Goal: Information Seeking & Learning: Understand process/instructions

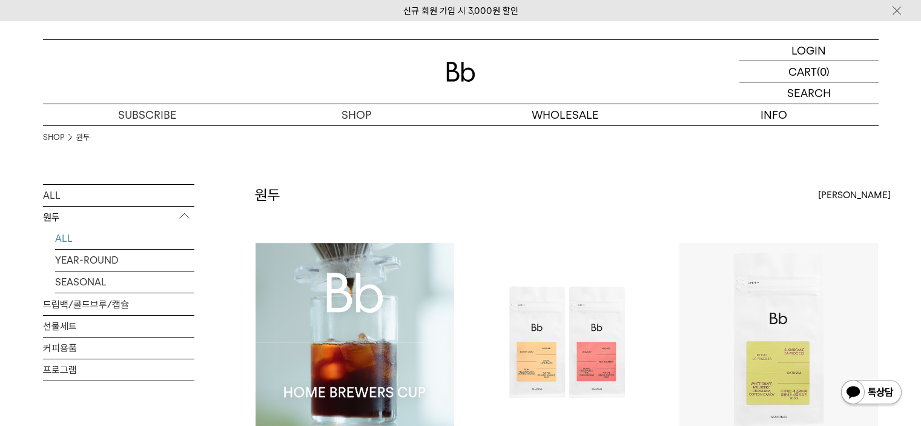
click at [337, 364] on img at bounding box center [355, 342] width 199 height 199
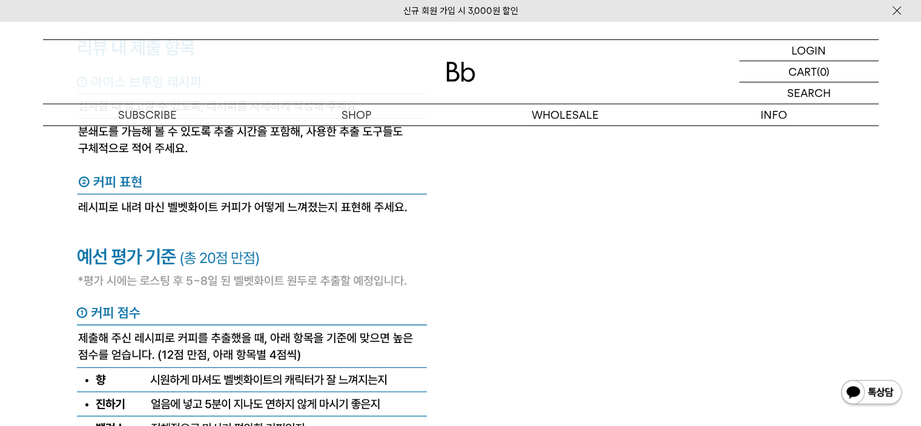
scroll to position [5553, 0]
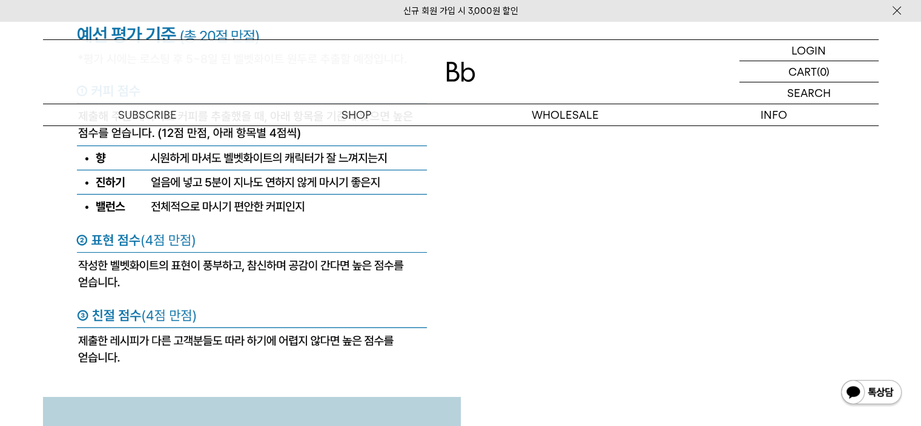
click at [96, 323] on img at bounding box center [252, 209] width 418 height 1478
drag, startPoint x: 96, startPoint y: 323, endPoint x: 149, endPoint y: 325, distance: 52.8
click at [111, 322] on img at bounding box center [252, 209] width 418 height 1478
click at [201, 327] on img at bounding box center [252, 209] width 418 height 1478
click at [170, 245] on img at bounding box center [252, 209] width 418 height 1478
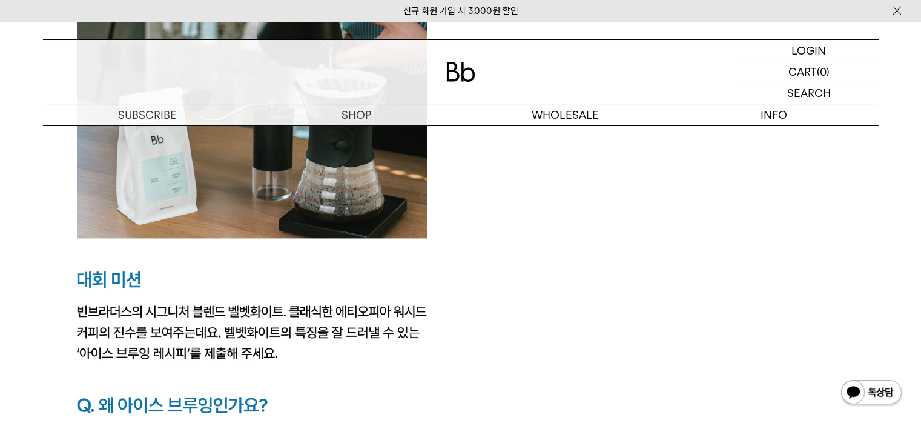
scroll to position [1682, 0]
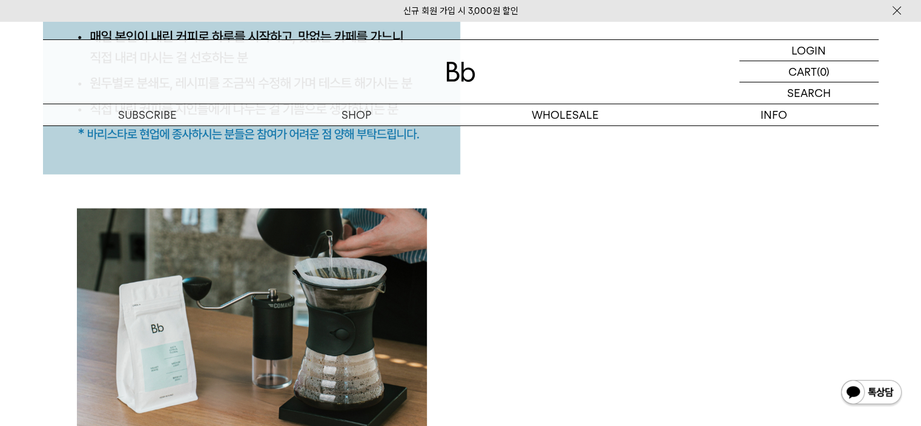
click at [208, 88] on div at bounding box center [461, 72] width 836 height 64
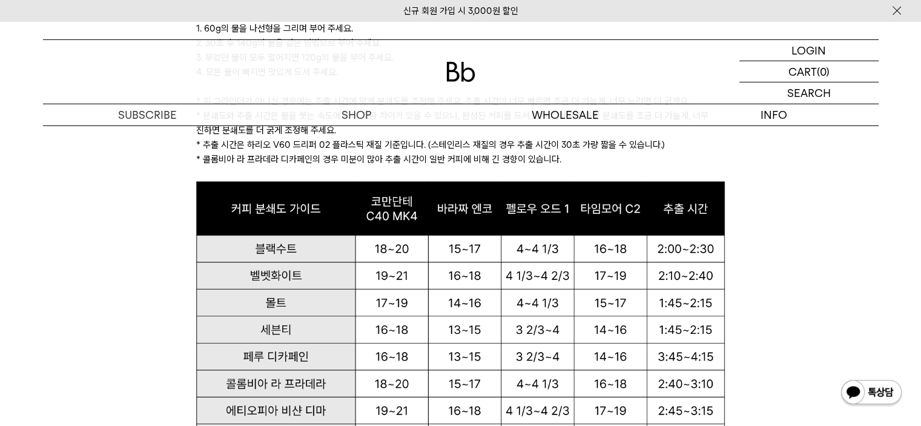
scroll to position [1554, 0]
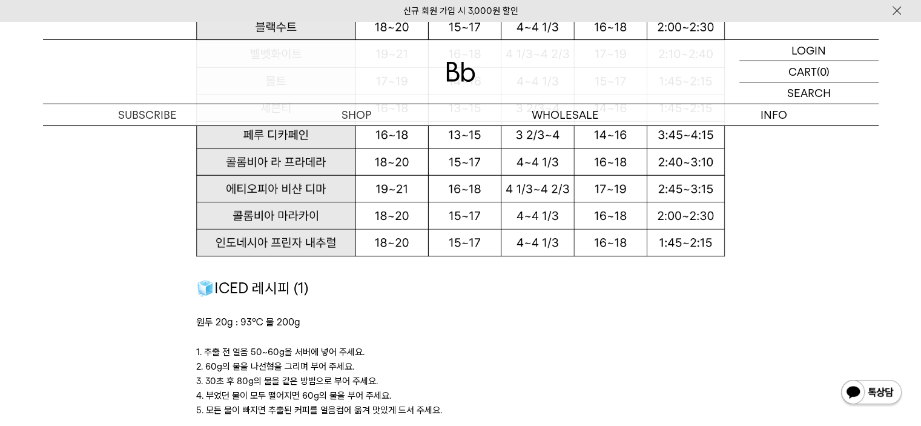
click at [521, 349] on p "1. 추출 전 얼음 50~60g을 서버에 넣어 주세요." at bounding box center [460, 352] width 529 height 15
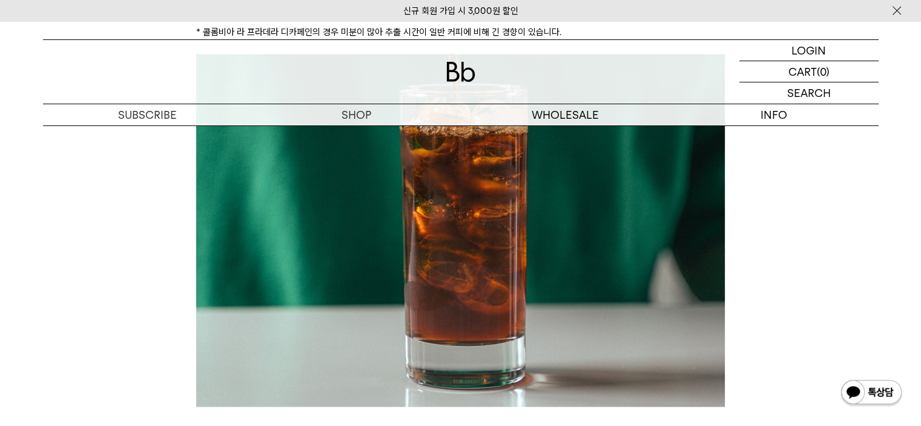
scroll to position [2300, 0]
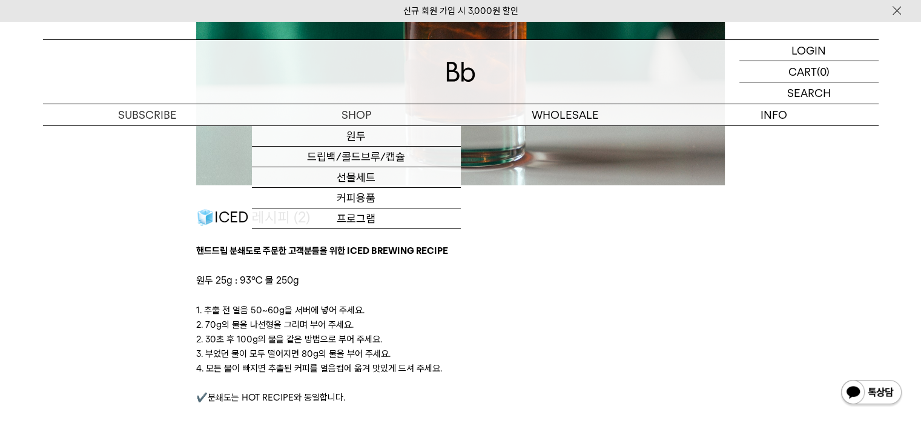
click at [646, 345] on p "2. 30초 후 100g의 물을 같은 방법으로 부어 주세요." at bounding box center [460, 338] width 529 height 15
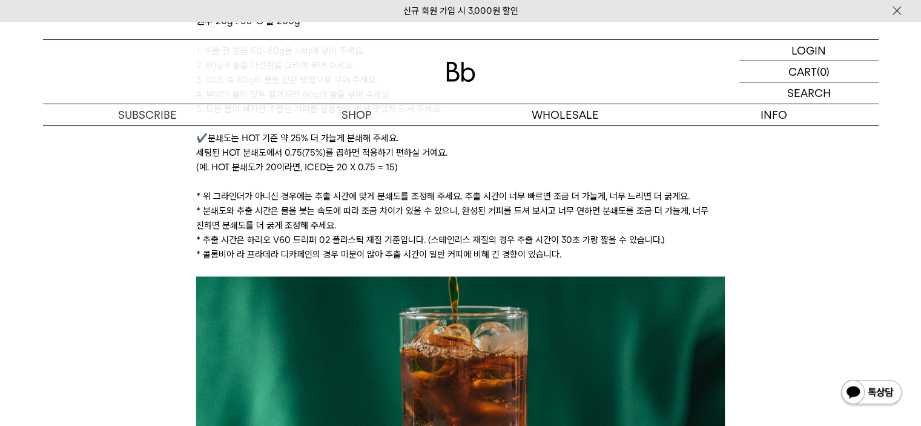
scroll to position [1633, 0]
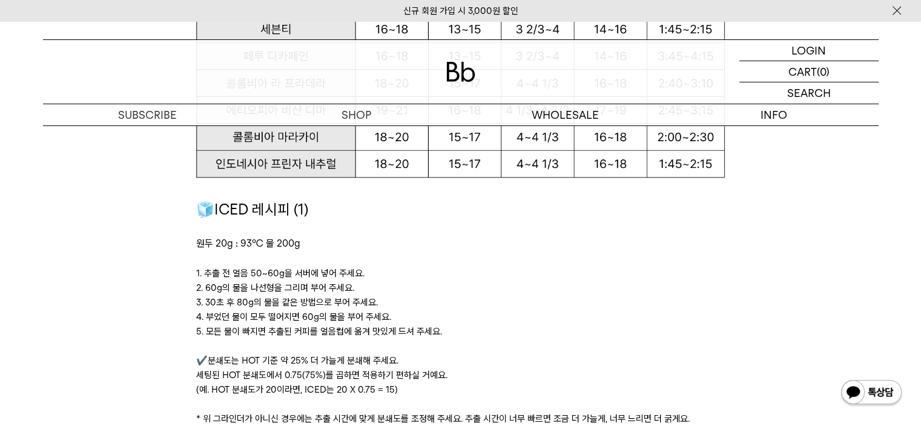
click at [571, 362] on p "✔️분쇄도는 HOT 기준 약 25% 더 가늘게 분쇄해 주세요. 세팅된 HOT 분쇄도에서 0.75(75%)를 곱하면 적용하기 편하실 거예요. (…" at bounding box center [460, 375] width 529 height 44
click at [252, 79] on div at bounding box center [461, 72] width 836 height 64
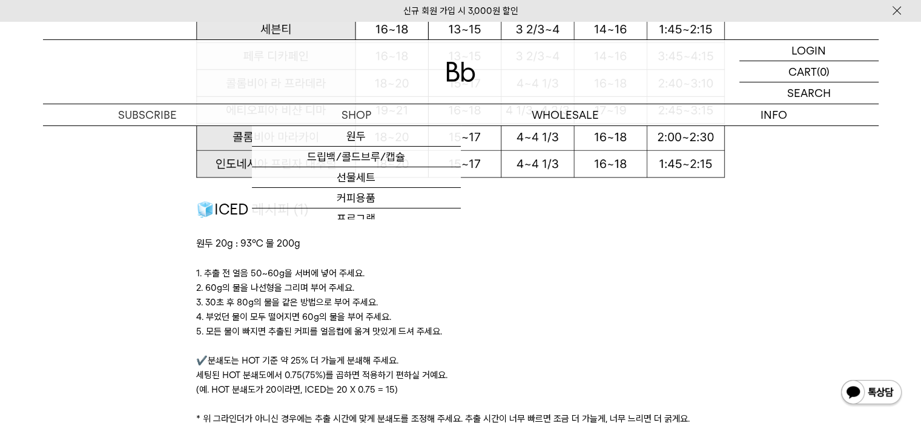
click at [669, 319] on p "4. 부었던 물이 모두 떨어지면 60g의 물을 부어 주세요." at bounding box center [460, 317] width 529 height 15
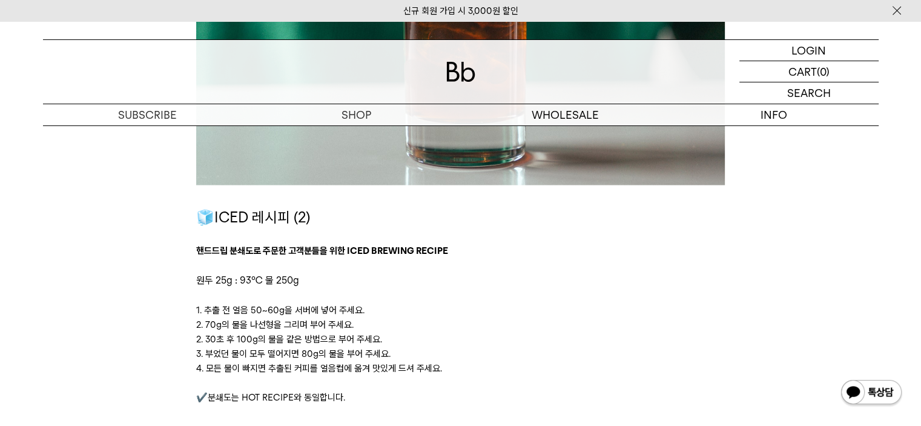
scroll to position [2078, 0]
